Goal: Information Seeking & Learning: Learn about a topic

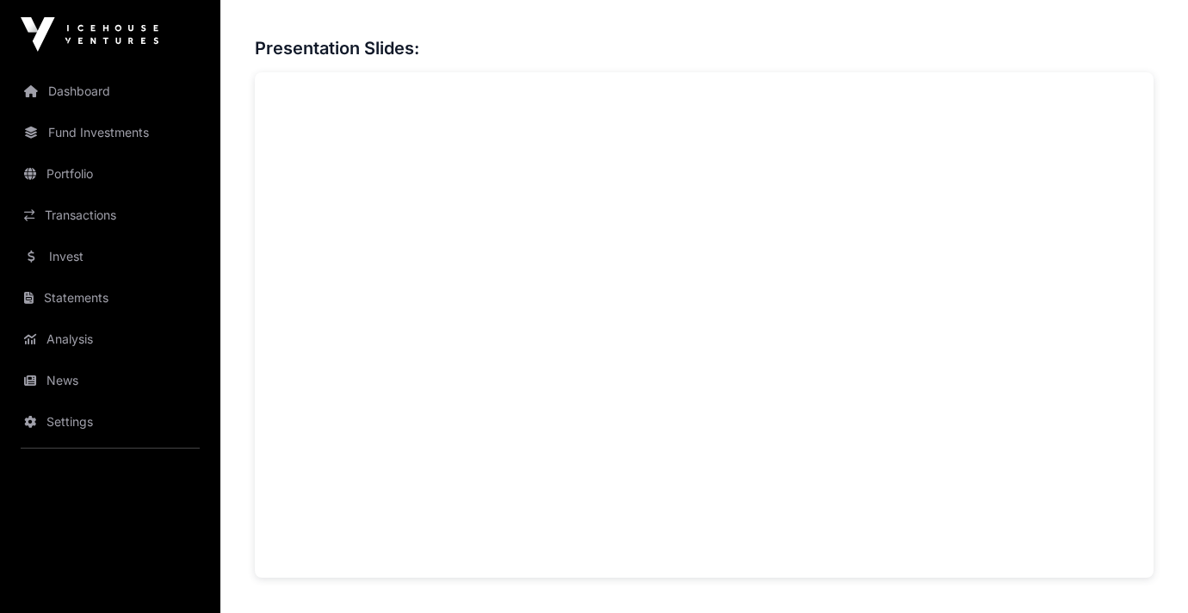
scroll to position [1240, 0]
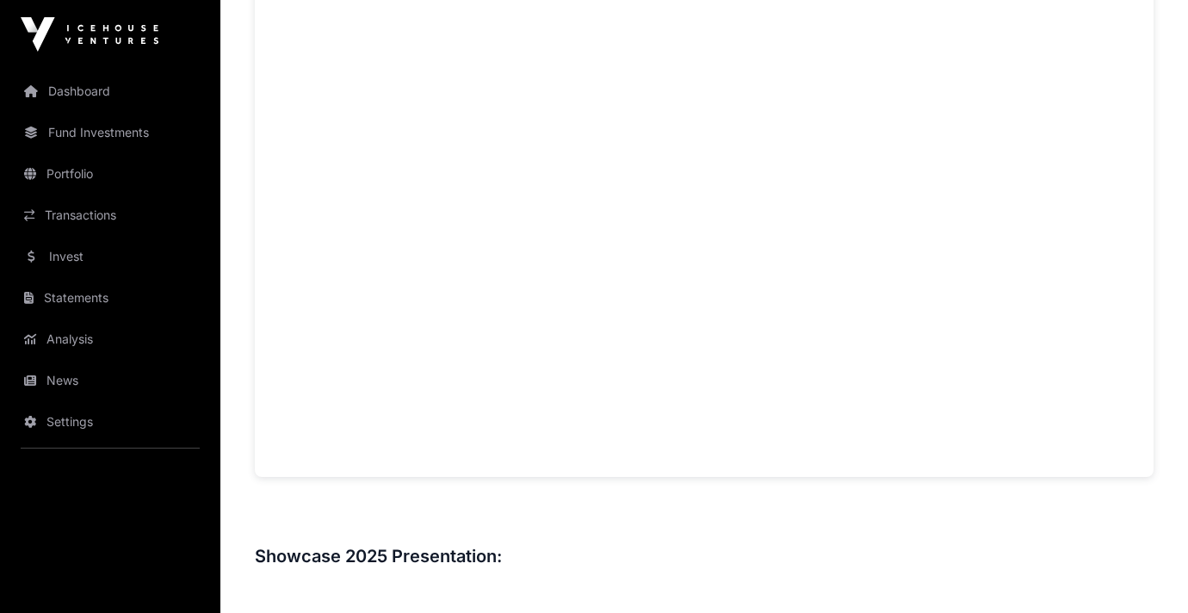
scroll to position [1281, 0]
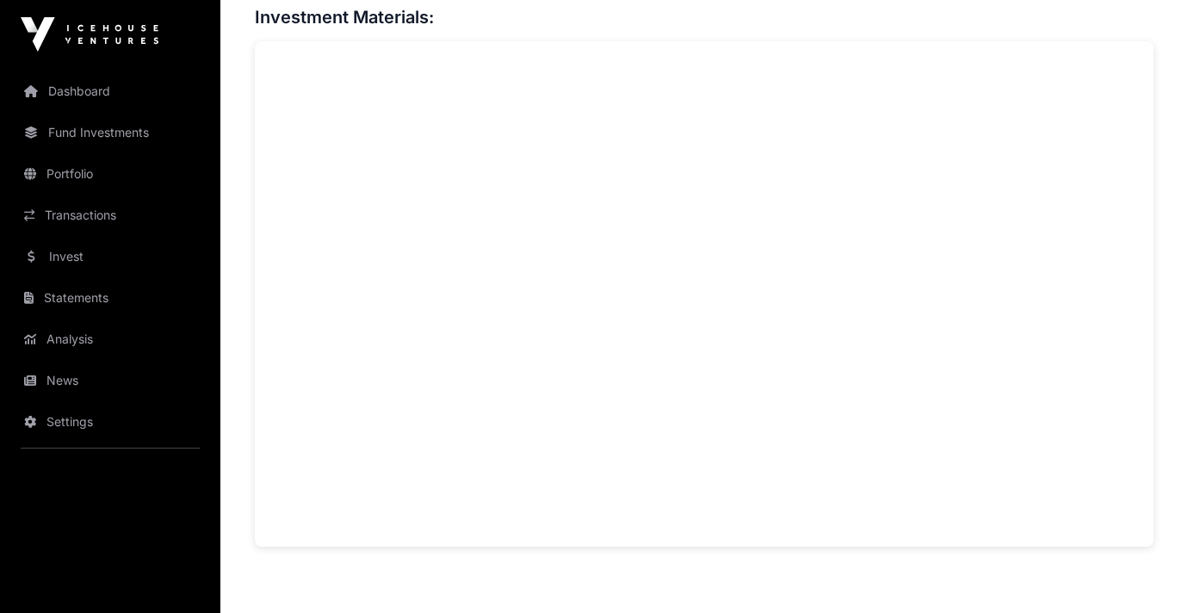
click at [624, 569] on div "Overview: Dawn Aerospace, founded in 2017, is a space transportation company de…" at bounding box center [704, 584] width 899 height 2361
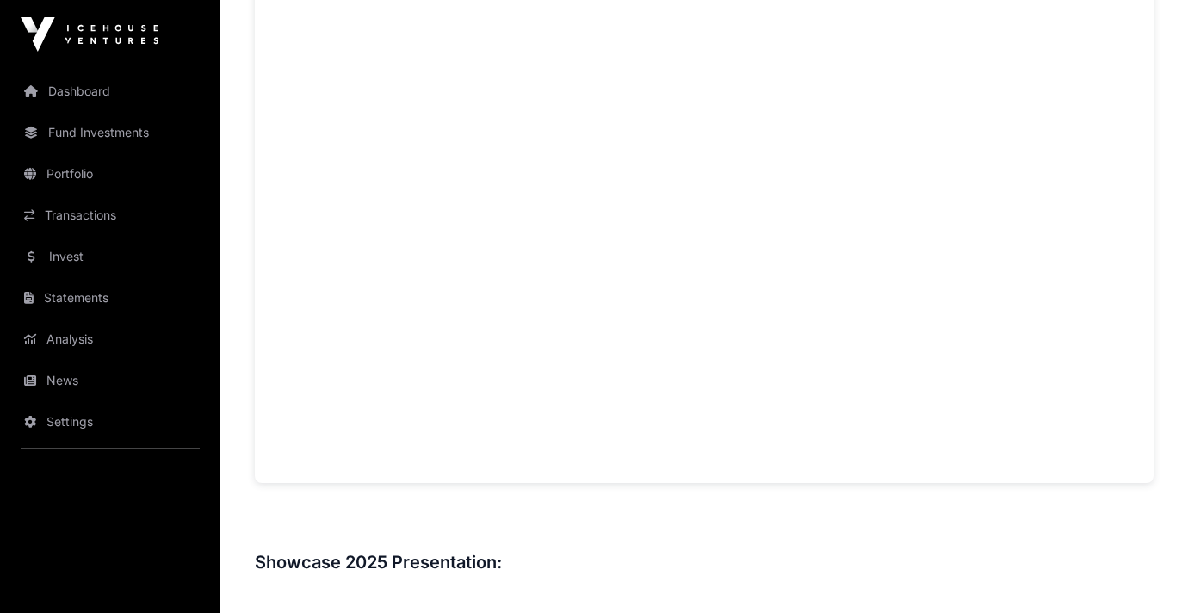
scroll to position [1413, 0]
click at [619, 511] on h3 at bounding box center [704, 522] width 899 height 28
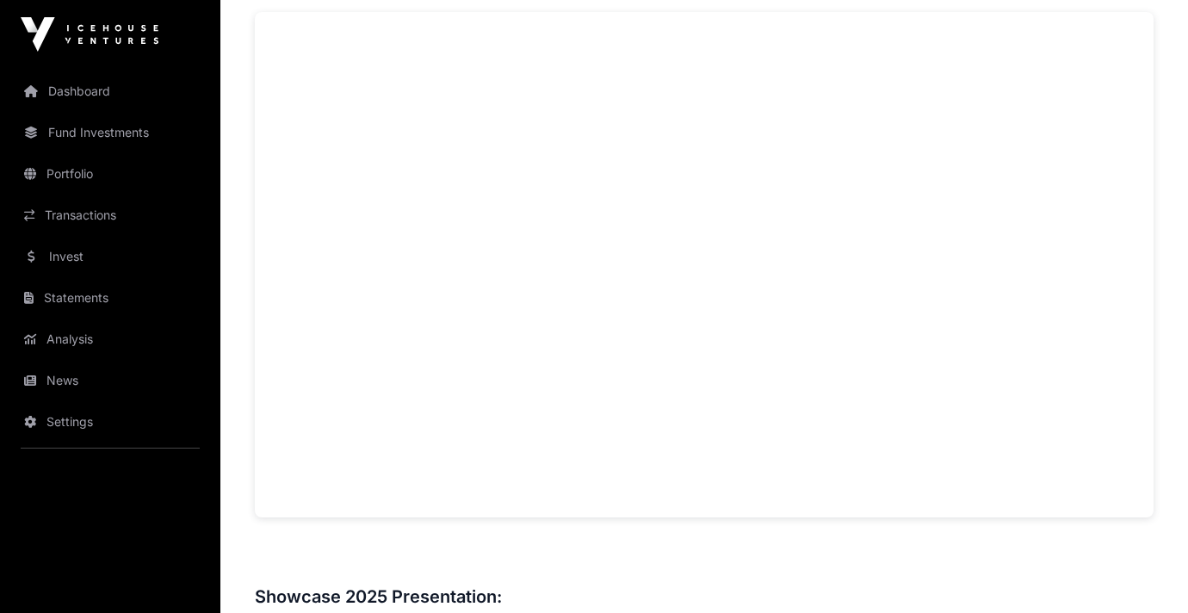
scroll to position [1283, 0]
